Goal: Task Accomplishment & Management: Use online tool/utility

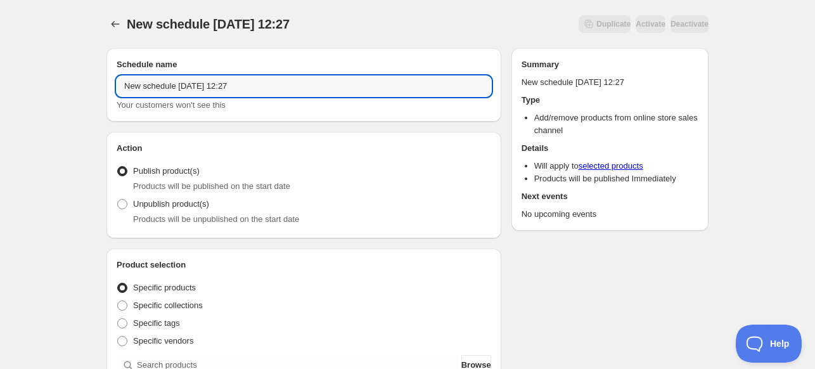
drag, startPoint x: 340, startPoint y: 88, endPoint x: -107, endPoint y: 115, distance: 447.8
click at [0, 115] on html "New schedule [DATE] 12:27. This page is ready New schedule [DATE] 12:27 Duplica…" at bounding box center [407, 184] width 815 height 369
type input "9/13 Remove Past Philly VIP"
click at [161, 203] on span "Unpublish product(s)" at bounding box center [171, 204] width 76 height 10
click at [118, 200] on input "Unpublish product(s)" at bounding box center [117, 199] width 1 height 1
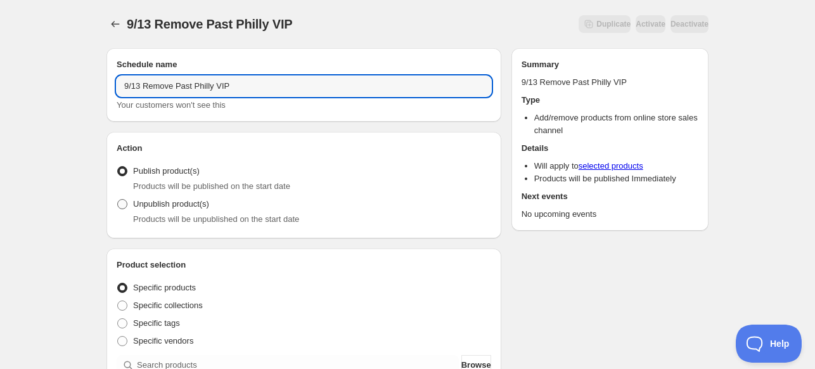
radio input "true"
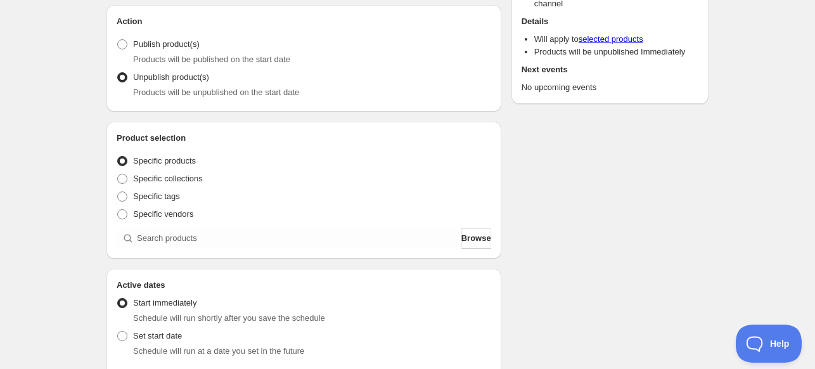
scroll to position [254, 0]
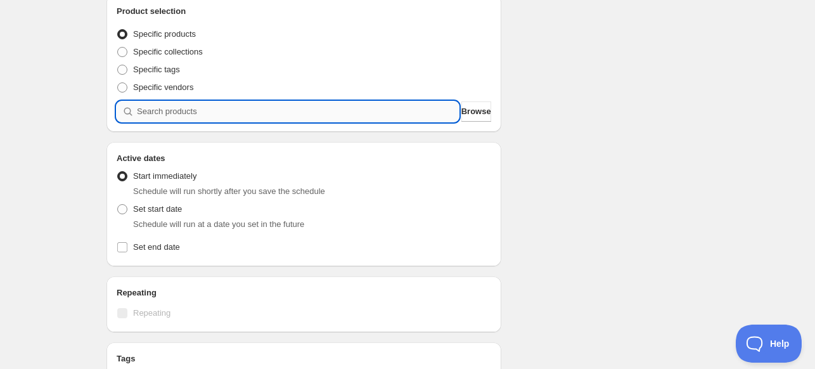
click at [406, 116] on input "search" at bounding box center [298, 111] width 322 height 20
type input "2"
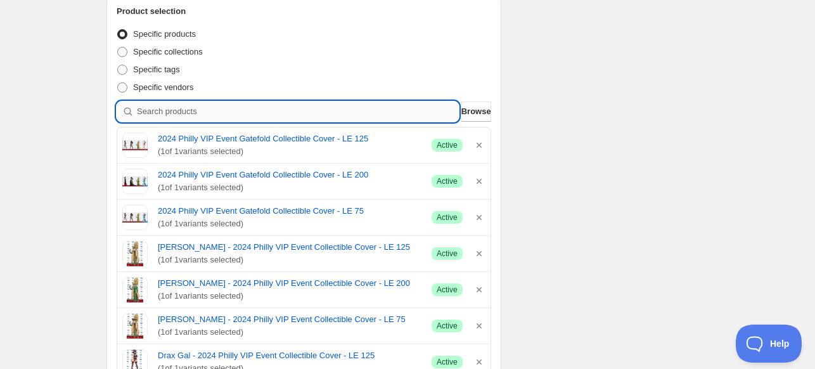
click at [264, 116] on input "search" at bounding box center [298, 111] width 322 height 20
type input "2"
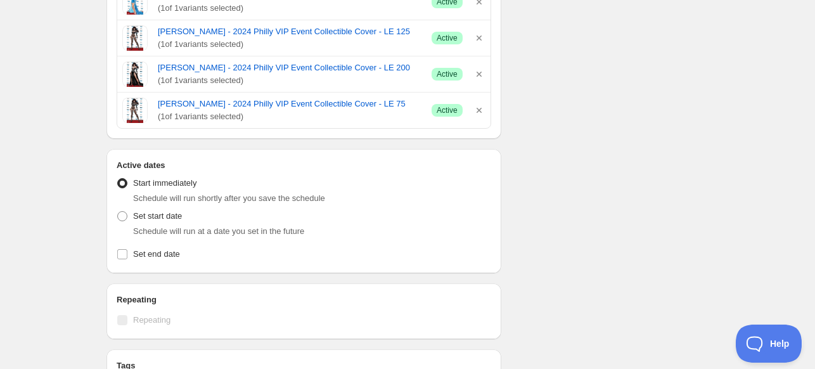
scroll to position [1204, 0]
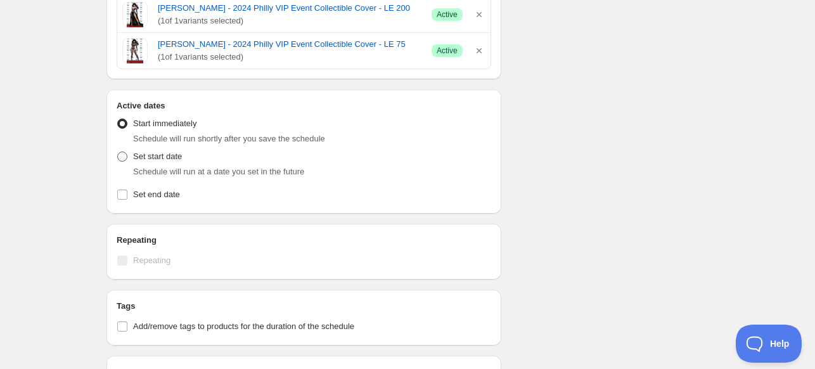
click at [171, 152] on span "Set start date" at bounding box center [157, 157] width 49 height 10
click at [118, 152] on input "Set start date" at bounding box center [117, 152] width 1 height 1
radio input "true"
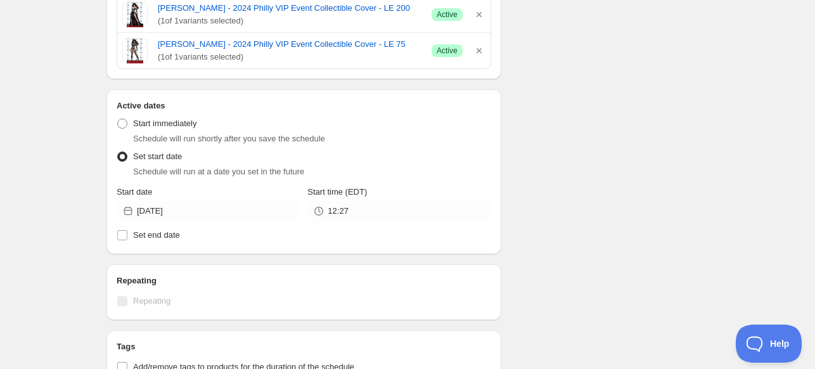
click at [229, 221] on div "Active Date Type Start immediately Schedule will run shortly after you save the…" at bounding box center [304, 178] width 375 height 132
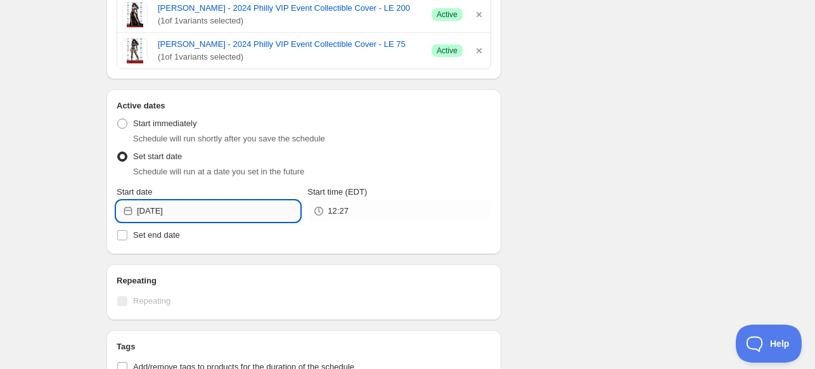
click at [229, 215] on input "[DATE]" at bounding box center [218, 211] width 163 height 20
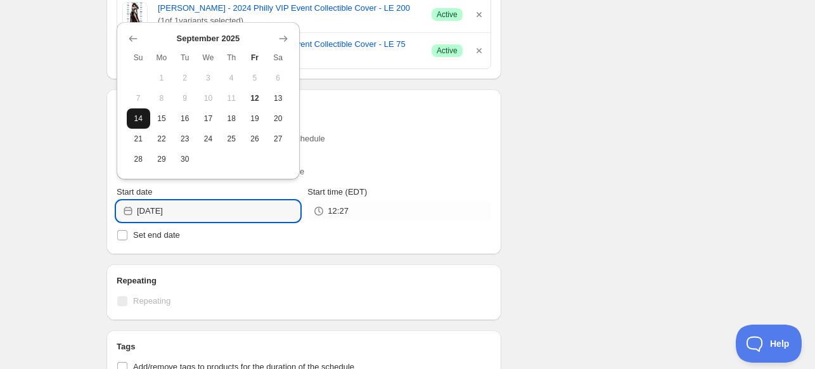
click at [135, 117] on span "14" at bounding box center [138, 118] width 13 height 10
type input "[DATE]"
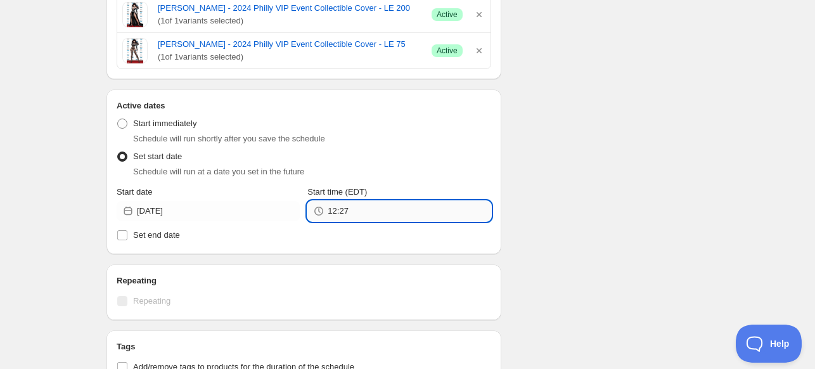
click at [365, 207] on input "12:27" at bounding box center [409, 211] width 163 height 20
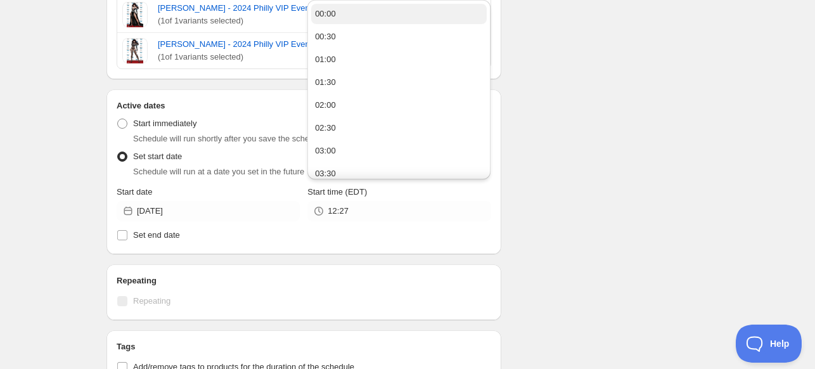
click at [392, 18] on button "00:00" at bounding box center [399, 14] width 176 height 20
type input "00:00"
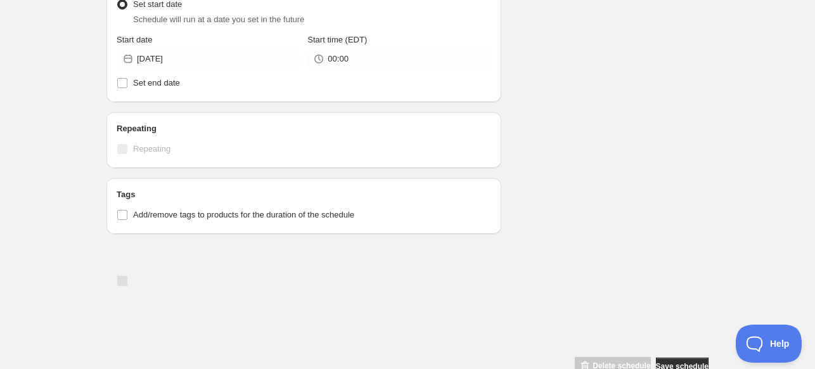
scroll to position [1384, 0]
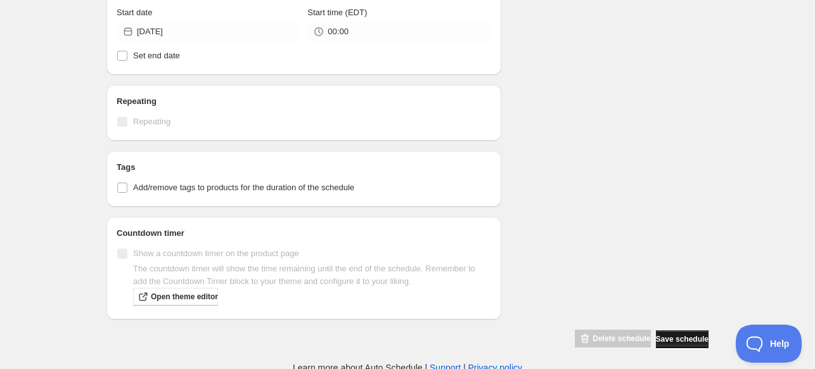
click at [682, 334] on span "Save schedule" at bounding box center [682, 339] width 53 height 10
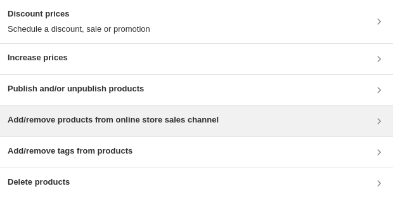
click at [138, 126] on h3 "Add/remove products from online store sales channel" at bounding box center [113, 119] width 211 height 13
